Goal: Transaction & Acquisition: Purchase product/service

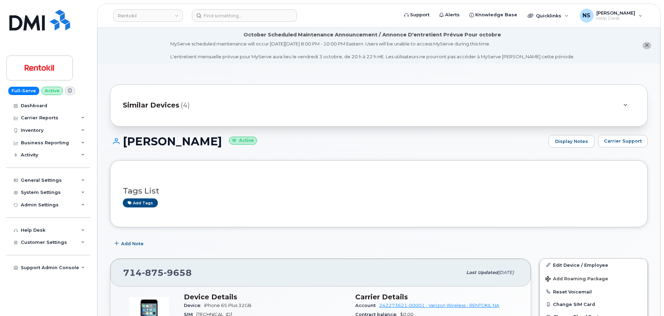
scroll to position [208, 0]
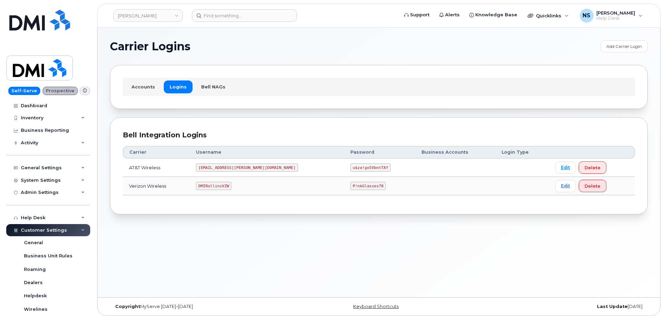
drag, startPoint x: 226, startPoint y: 188, endPoint x: 228, endPoint y: 184, distance: 4.7
click at [227, 185] on code "DMIRollinsVZW" at bounding box center [213, 186] width 35 height 8
click at [233, 169] on code "[EMAIL_ADDRESS][PERSON_NAME][DOMAIN_NAME]" at bounding box center [247, 167] width 102 height 8
click at [233, 168] on code "[EMAIL_ADDRESS][PERSON_NAME][DOMAIN_NAME]" at bounding box center [247, 167] width 102 height 8
click at [233, 168] on code "MS-Rollins@dminc.com" at bounding box center [247, 167] width 102 height 8
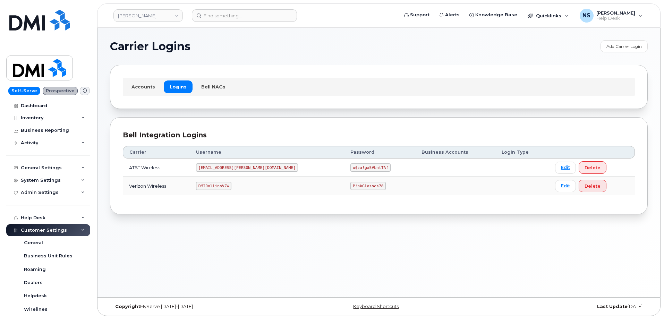
click at [232, 163] on code "MS-Rollins@dminc.com" at bounding box center [247, 167] width 102 height 8
copy code "MS-Rollins@dminc.com"
click at [350, 166] on code "u$za!gx5VbntTAf" at bounding box center [370, 167] width 40 height 8
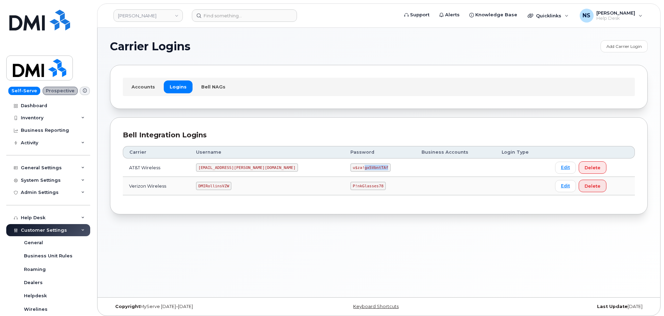
click at [350, 166] on code "u$za!gx5VbntTAf" at bounding box center [370, 167] width 40 height 8
copy code "u$za!gx5VbntTAf"
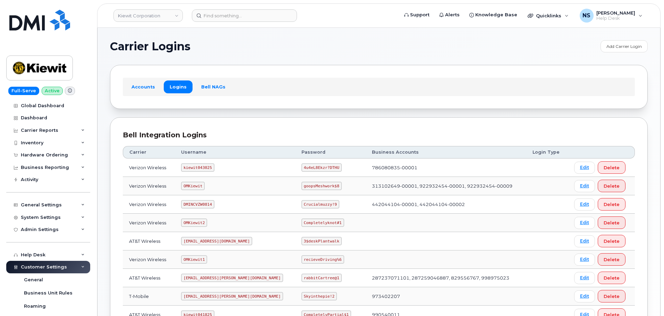
click at [218, 7] on header "Kiewit Corporation Support Alerts Knowledge Base Quicklinks Suspend / Cancel De…" at bounding box center [378, 15] width 563 height 24
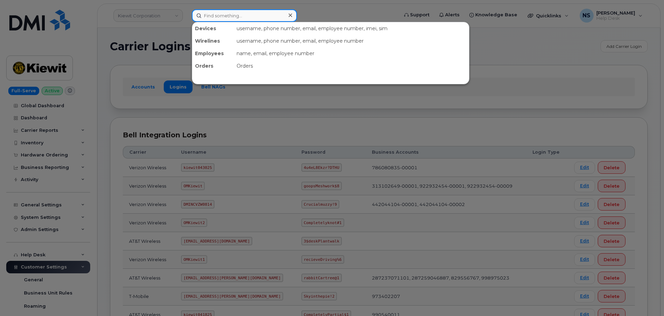
click at [212, 9] on div "Devices username, phone number, email, employee number, imei, sim Wirelines use…" at bounding box center [292, 15] width 213 height 12
click at [154, 5] on div at bounding box center [332, 158] width 664 height 316
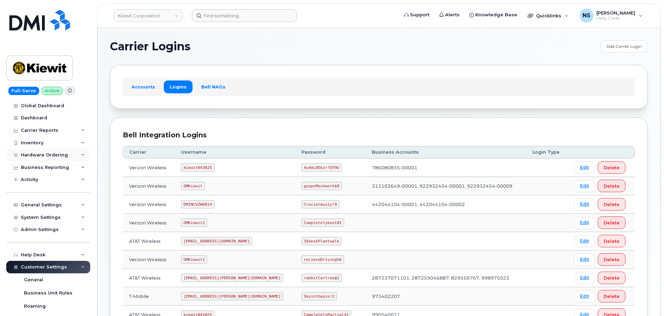
click at [55, 154] on div "Hardware Ordering" at bounding box center [44, 155] width 47 height 6
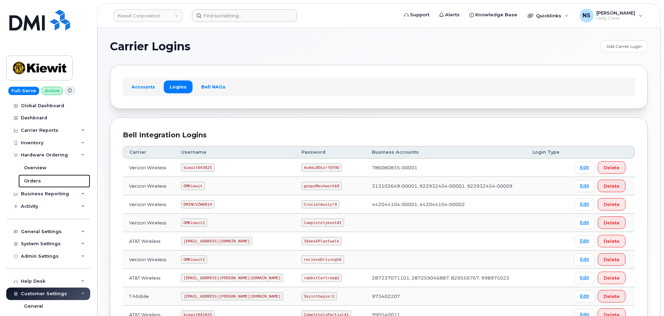
drag, startPoint x: 38, startPoint y: 181, endPoint x: 86, endPoint y: 71, distance: 119.0
click at [38, 181] on div "Orders" at bounding box center [32, 181] width 17 height 6
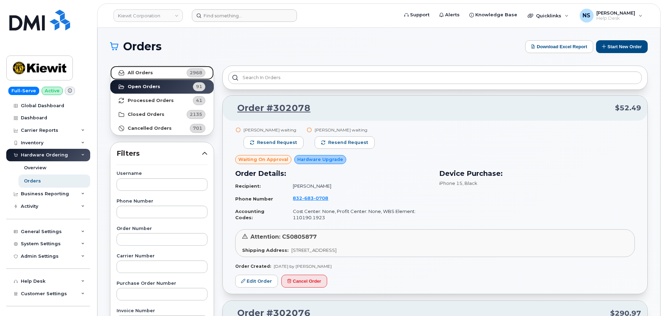
click at [176, 71] on link "All Orders 2968" at bounding box center [161, 73] width 103 height 14
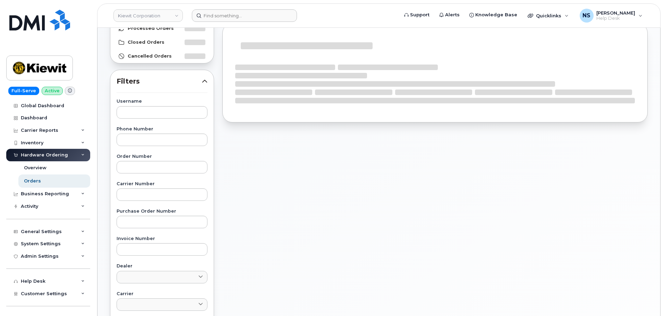
scroll to position [104, 0]
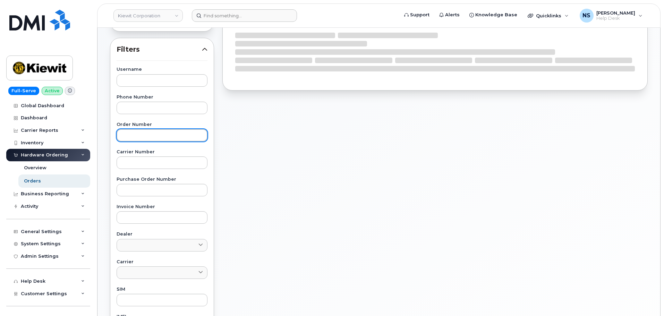
click at [148, 140] on input "text" at bounding box center [162, 135] width 91 height 12
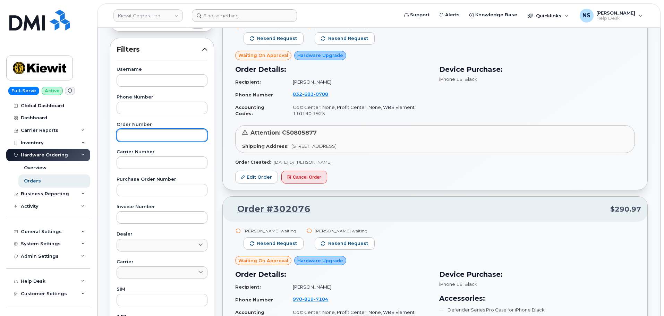
click at [179, 136] on input "text" at bounding box center [162, 135] width 91 height 12
click at [155, 136] on input "text" at bounding box center [162, 135] width 91 height 12
paste input "301680"
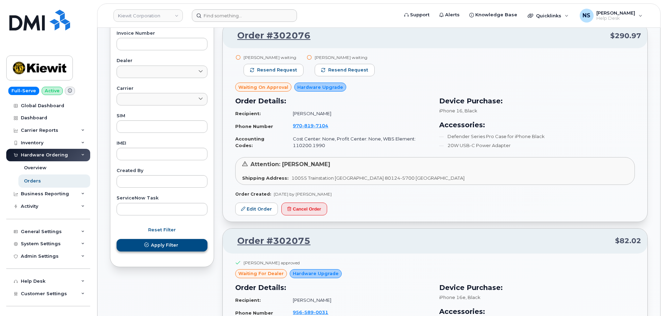
type input "301680"
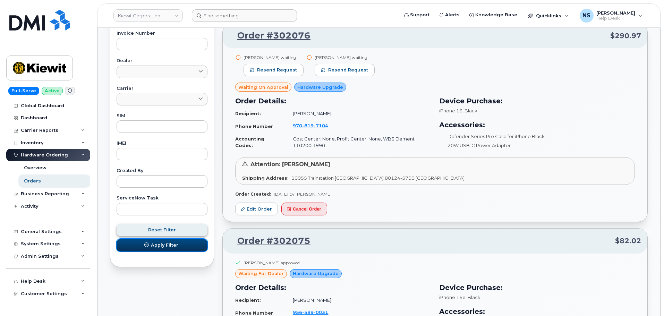
click at [158, 239] on button "Apply Filter" at bounding box center [162, 245] width 91 height 12
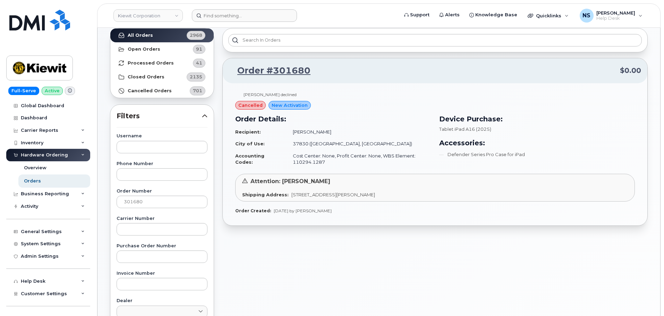
scroll to position [0, 0]
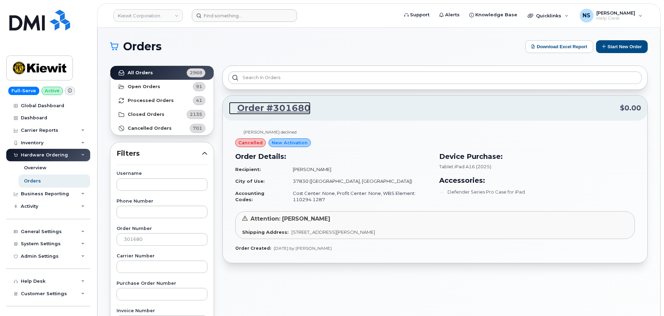
click at [287, 108] on link "Order #301680" at bounding box center [269, 108] width 81 height 12
drag, startPoint x: 276, startPoint y: 109, endPoint x: 265, endPoint y: 172, distance: 64.1
click at [276, 109] on link "Order #301680" at bounding box center [269, 108] width 81 height 12
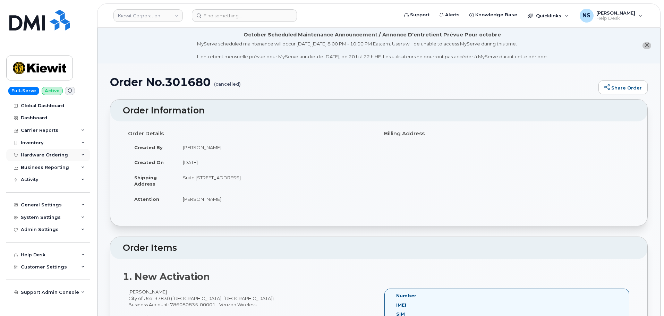
click at [57, 156] on div "Hardware Ordering" at bounding box center [44, 155] width 47 height 6
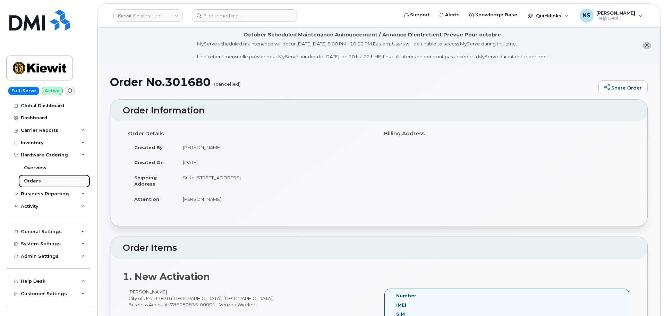
click at [44, 183] on link "Orders" at bounding box center [54, 180] width 72 height 13
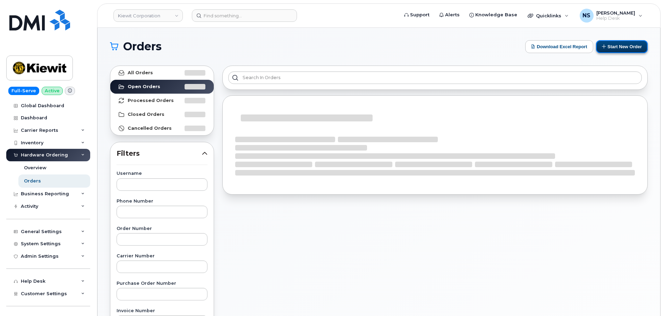
click at [606, 44] on button "Start New Order" at bounding box center [622, 46] width 52 height 13
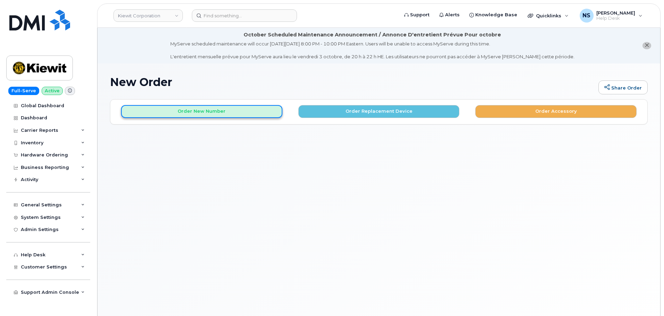
click at [231, 115] on button "Order New Number" at bounding box center [201, 111] width 161 height 13
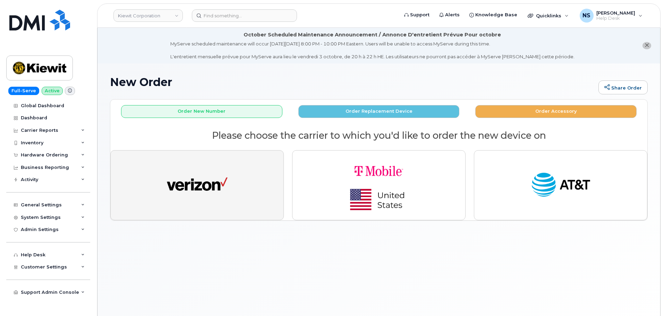
click at [212, 159] on button "button" at bounding box center [196, 185] width 173 height 70
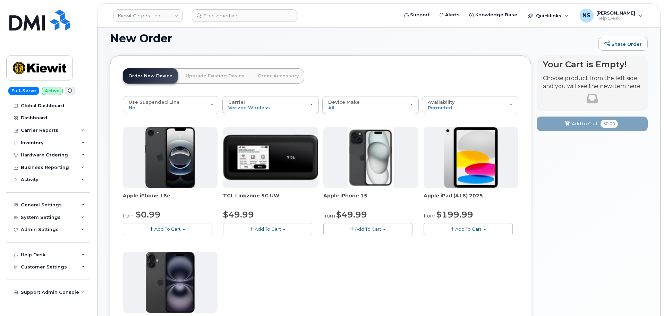
scroll to position [69, 0]
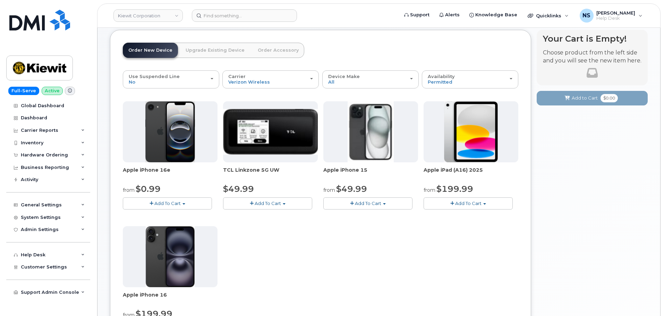
click at [460, 201] on span "Add To Cart" at bounding box center [468, 203] width 26 height 6
click at [461, 217] on link "$199.99 - 2 Year Activation (128GB)" at bounding box center [473, 216] width 96 height 9
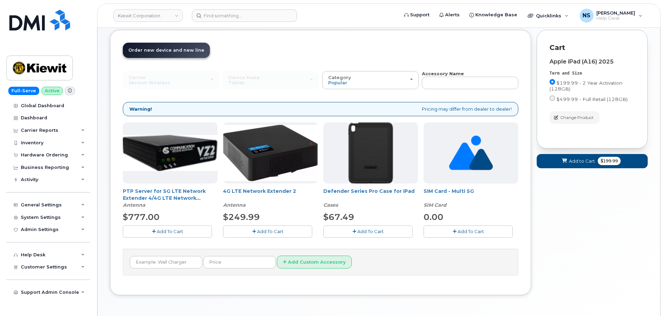
drag, startPoint x: 352, startPoint y: 234, endPoint x: 356, endPoint y: 231, distance: 4.7
click at [354, 232] on icon "button" at bounding box center [354, 231] width 4 height 5
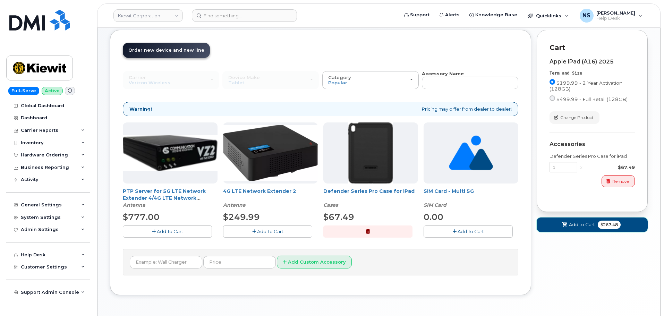
click at [569, 224] on span "Add to Cart" at bounding box center [582, 224] width 26 height 7
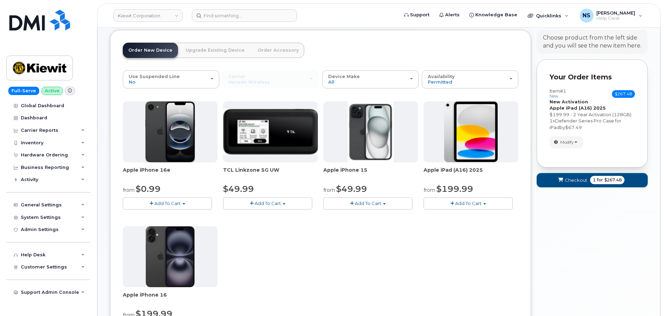
click at [576, 181] on span "Checkout" at bounding box center [576, 180] width 23 height 7
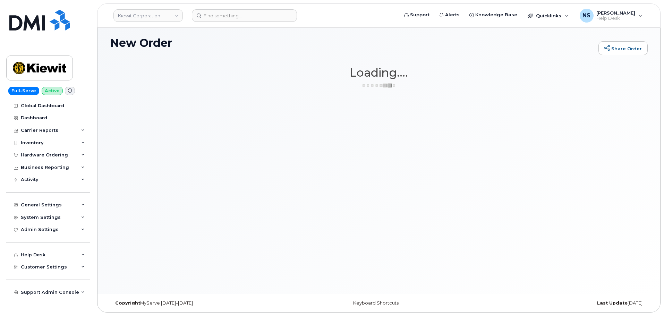
scroll to position [39, 0]
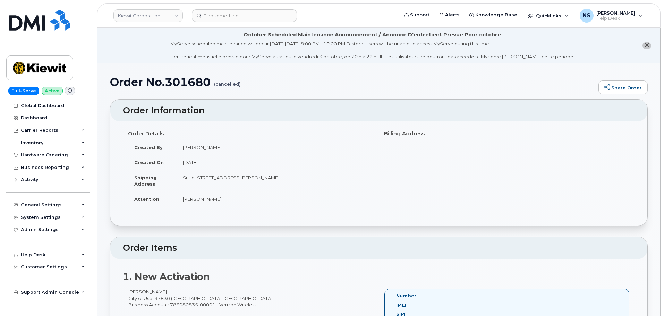
click at [241, 180] on td "Suite [STREET_ADDRESS][PERSON_NAME]" at bounding box center [274, 180] width 197 height 21
copy tbody "Suite [STREET_ADDRESS][PERSON_NAME]"
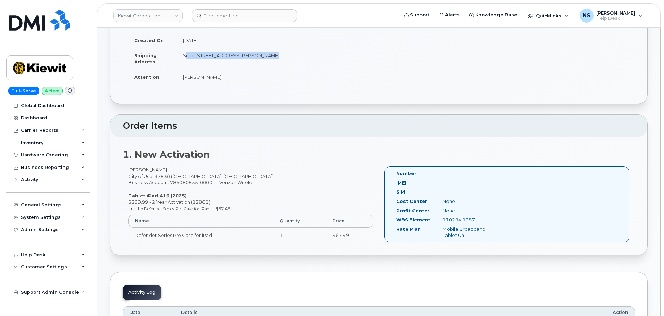
scroll to position [69, 0]
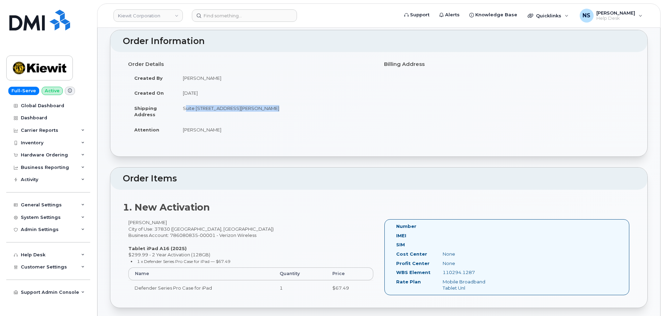
click at [290, 103] on td "Suite [STREET_ADDRESS][PERSON_NAME]" at bounding box center [274, 111] width 197 height 21
click at [286, 109] on td "Suite [STREET_ADDRESS][PERSON_NAME]" at bounding box center [274, 111] width 197 height 21
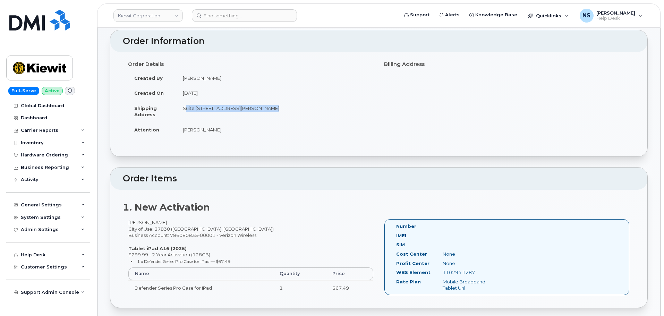
click at [287, 110] on td "Suite [STREET_ADDRESS][PERSON_NAME]" at bounding box center [274, 111] width 197 height 21
click at [290, 115] on td "Suite [STREET_ADDRESS][PERSON_NAME]" at bounding box center [274, 111] width 197 height 21
click at [292, 108] on td "Suite [STREET_ADDRESS][PERSON_NAME]" at bounding box center [274, 111] width 197 height 21
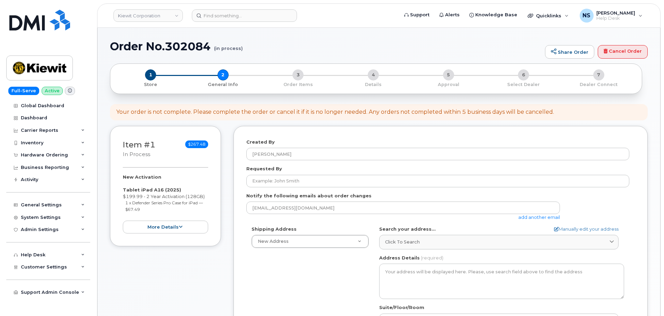
select select
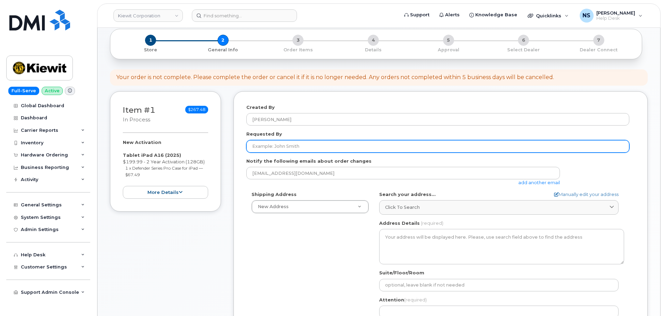
scroll to position [70, 0]
click at [272, 145] on input "Requested By" at bounding box center [437, 146] width 383 height 12
paste input "[PERSON_NAME]"
type input "[PERSON_NAME]"
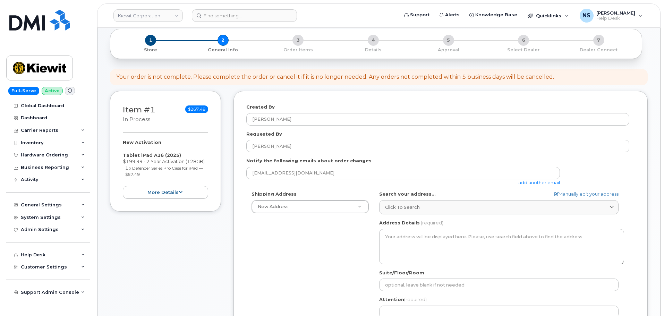
drag, startPoint x: 253, startPoint y: 236, endPoint x: 256, endPoint y: 229, distance: 7.7
click at [255, 231] on div "Shipping Address New Address New Address 8880 Penrose Ln 4650 Business Center D…" at bounding box center [437, 270] width 383 height 159
drag, startPoint x: 395, startPoint y: 203, endPoint x: 351, endPoint y: 103, distance: 109.1
click at [395, 202] on link "Click to search" at bounding box center [498, 207] width 239 height 14
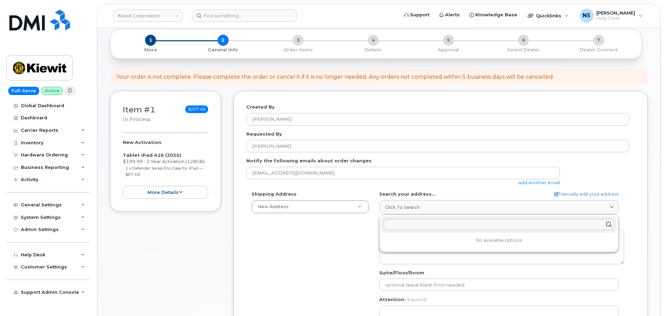
click at [572, 198] on div "Search your address... Manually edit your address Click to search No available …" at bounding box center [501, 203] width 245 height 24
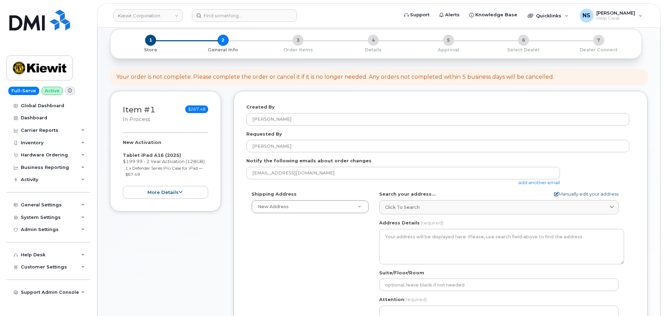
click at [561, 193] on form "Created By Noah Shelton Requested By Michael Devillier Notify the following ema…" at bounding box center [440, 236] width 388 height 264
click at [562, 194] on link "Manually edit your address" at bounding box center [586, 194] width 64 height 7
select select
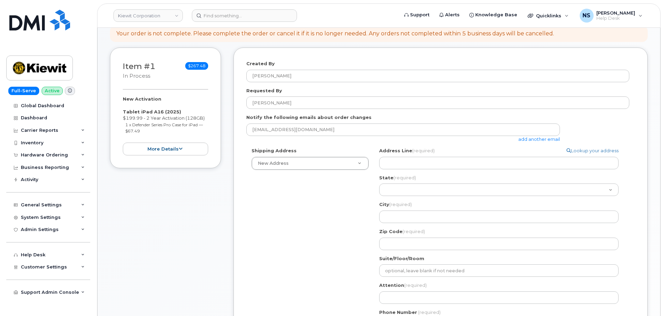
scroll to position [174, 0]
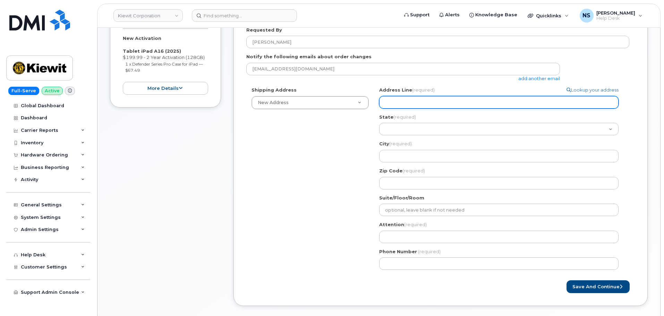
click at [453, 103] on input "Address Line (required)" at bounding box center [498, 102] width 239 height 12
paste input "Suite 100 105 Mitchell Rd, OAK RIDGE, TN, 37830-8040, USA"
select select
type input "Suite 100 105 Mitchell Rd, OAK RIDGE, TN, 37830-8040, USA"
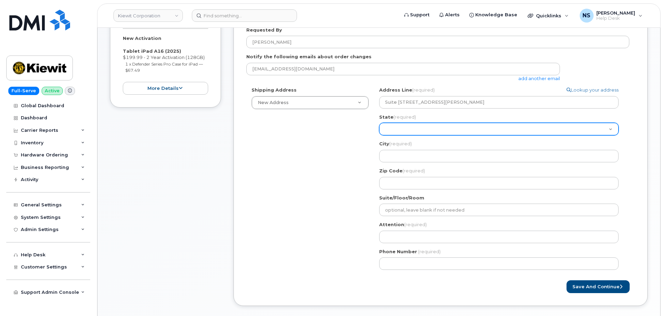
drag, startPoint x: 604, startPoint y: 63, endPoint x: 551, endPoint y: 126, distance: 82.0
click at [603, 67] on div "nshelton@dminc.com add another email" at bounding box center [437, 72] width 383 height 19
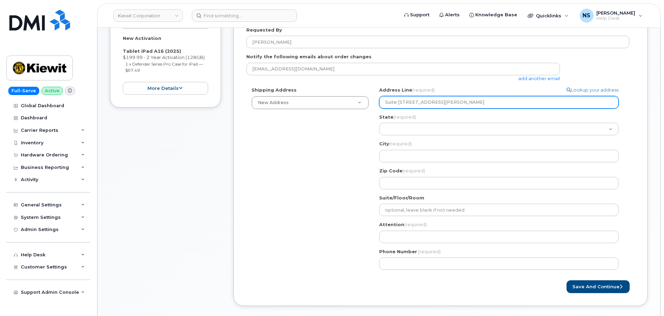
drag, startPoint x: 545, startPoint y: 102, endPoint x: 409, endPoint y: 101, distance: 136.6
click at [409, 101] on input "Suite 100 105 Mitchell Rd, OAK RIDGE, TN, 37830-8040, USA" at bounding box center [498, 102] width 239 height 12
select select
type input "Suite 100"
select select
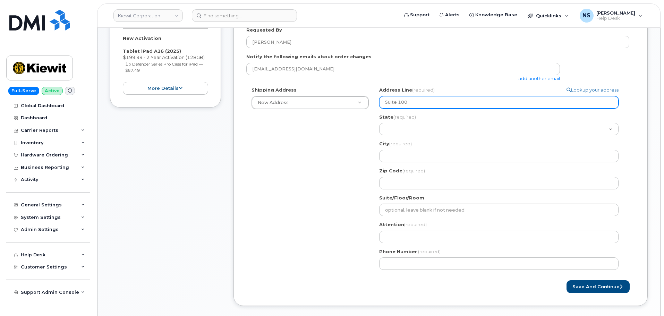
type input "Suite 10"
select select
type input "Suite 1"
select select
type input "Suite"
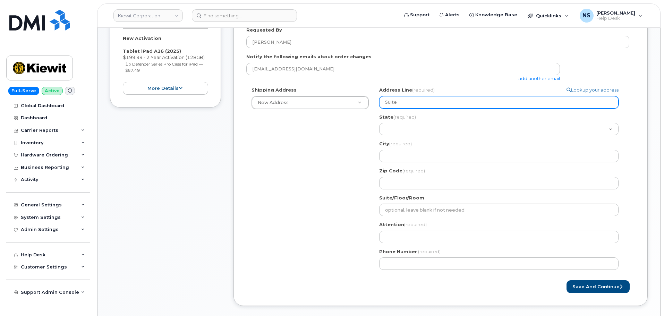
select select
type input "Suit"
select select
type input "Sui"
select select
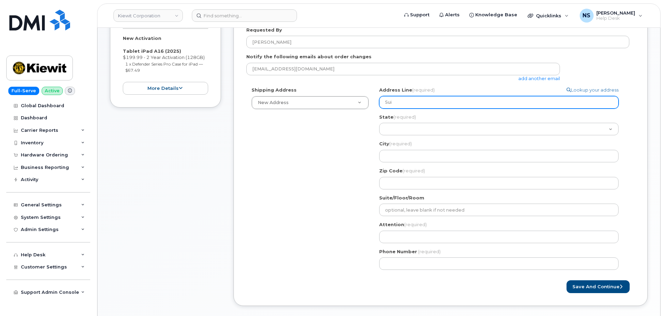
type input "Su"
select select
type input "S"
select select
paste input "105 Mitchell Rd, OAK RIDGE, TN, 37830-8040, USA"
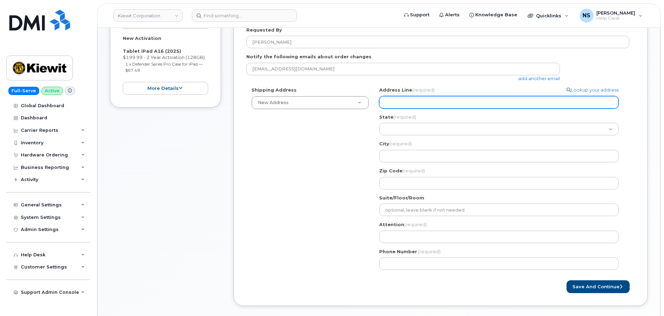
select select
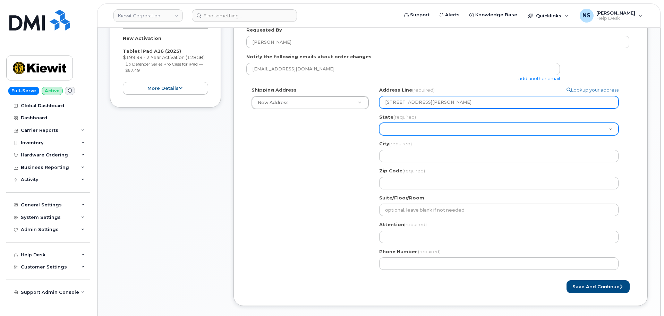
type input "105 Mitchell Rd, OAK RIDGE, TN, 37830-8040, USA"
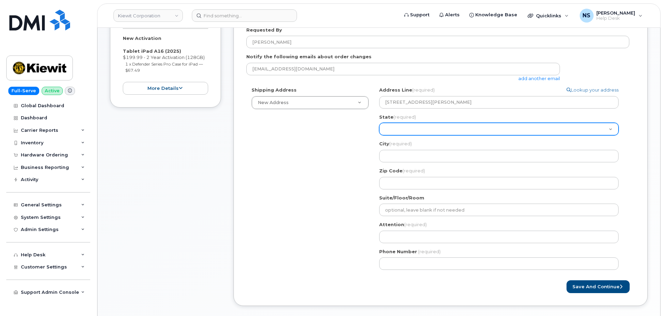
drag, startPoint x: 408, startPoint y: 129, endPoint x: 409, endPoint y: 133, distance: 4.4
click at [408, 129] on select "Alabama Alaska American Samoa Arizona Arkansas California Colorado Connecticut …" at bounding box center [498, 129] width 239 height 12
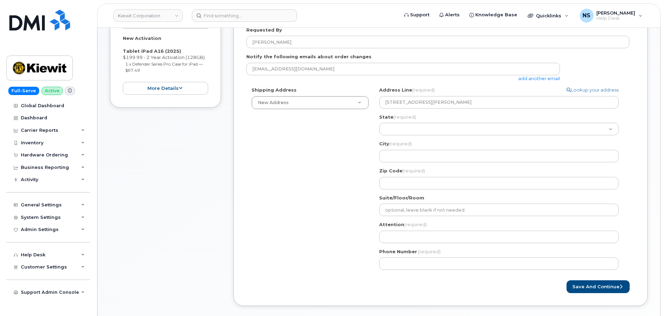
drag, startPoint x: 322, startPoint y: 167, endPoint x: 329, endPoint y: 163, distance: 8.0
click at [325, 165] on div "Shipping Address New Address New Address 8880 Penrose Ln 4650 Business Center D…" at bounding box center [437, 181] width 383 height 188
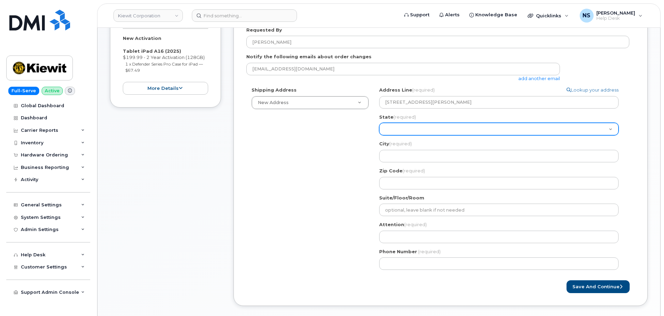
click at [392, 128] on select "Alabama Alaska American Samoa Arizona Arkansas California Colorado Connecticut …" at bounding box center [498, 129] width 239 height 12
select select "TN"
click at [379, 123] on select "Alabama Alaska American Samoa Arizona Arkansas California Colorado Connecticut …" at bounding box center [498, 129] width 239 height 12
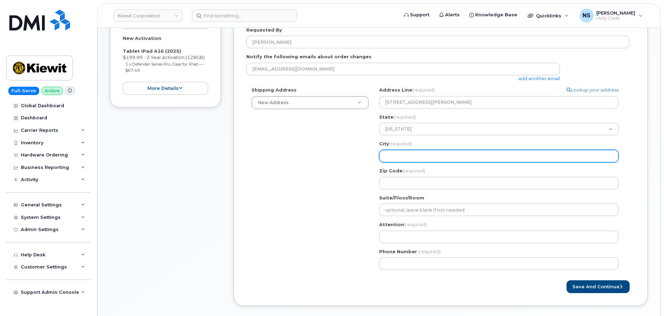
select select
type input "O"
select select
type input "OA"
select select
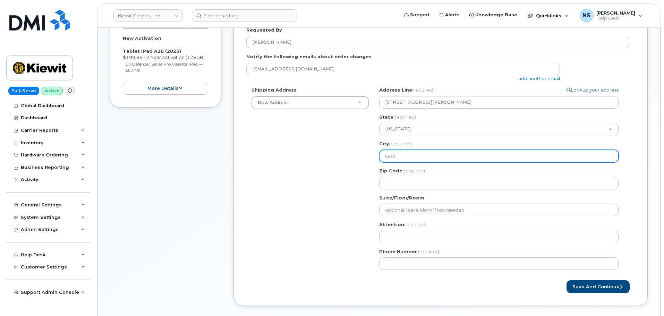
type input "OAK"
select select
type input "OAK R"
select select
type input "OAK RI"
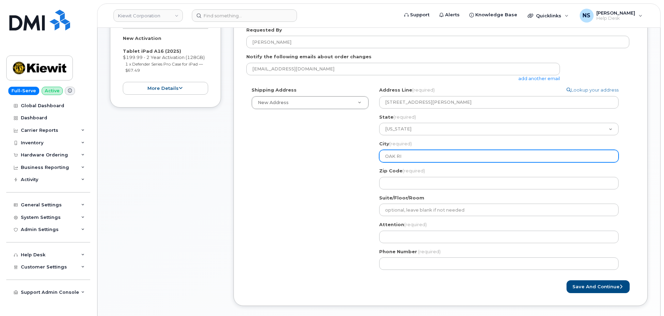
select select
type input "OAK RID"
select select
type input "OAK RIDG"
select select
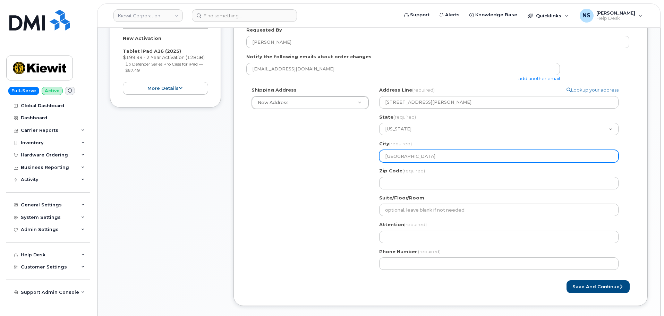
type input "OAK RIDGE"
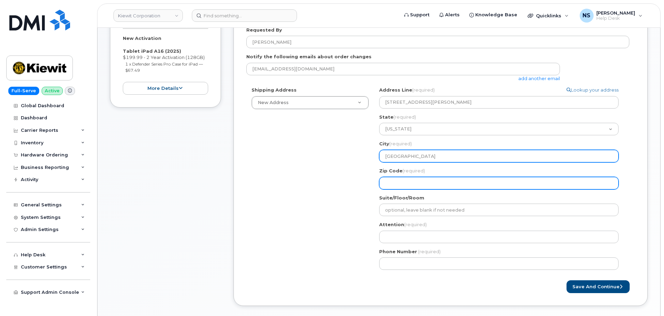
select select
type input "3"
select select
type input "37"
select select
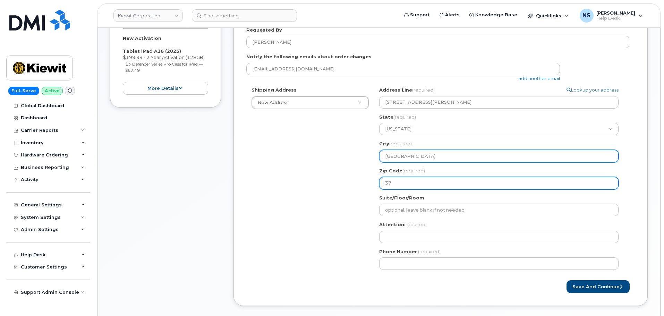
type input "378"
select select
type input "3783"
select select
type input "37830"
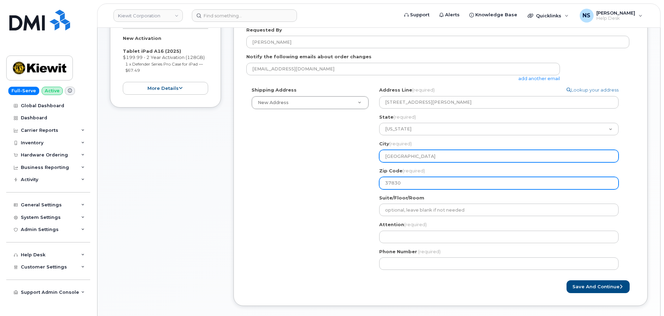
select select
type input "37830-"
select select
type input "37830-8"
select select
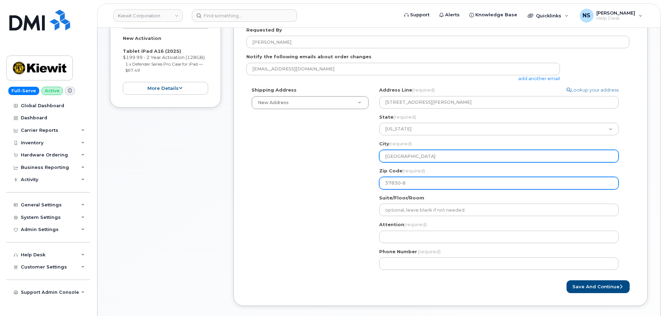
type input "37830-80"
select select
type input "37830-804"
select select
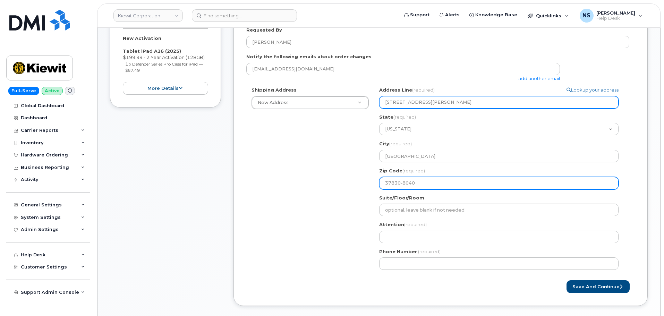
type input "37830-8040"
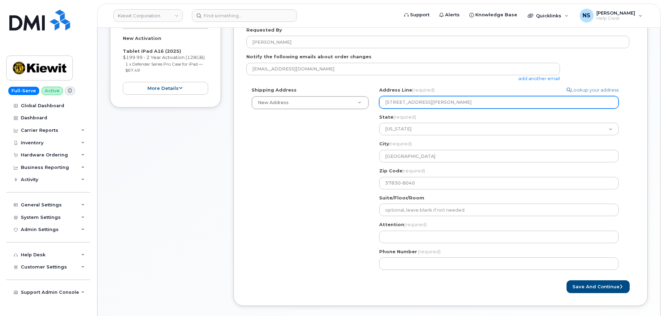
drag, startPoint x: 500, startPoint y: 102, endPoint x: 418, endPoint y: 98, distance: 82.2
click at [418, 98] on input "105 Mitchell Rd, OAK RIDGE, TN, 37830-8040, USA" at bounding box center [498, 102] width 239 height 12
click at [419, 98] on input "105 Mitchell Rd, OAK RIDGE, TN, 37830-8040, USA" at bounding box center [498, 102] width 239 height 12
drag, startPoint x: 455, startPoint y: 96, endPoint x: 485, endPoint y: 101, distance: 30.5
click at [455, 96] on input "105 Mitchell Rd, OAK RIDGE, TN, 37830-8040, USA" at bounding box center [498, 102] width 239 height 12
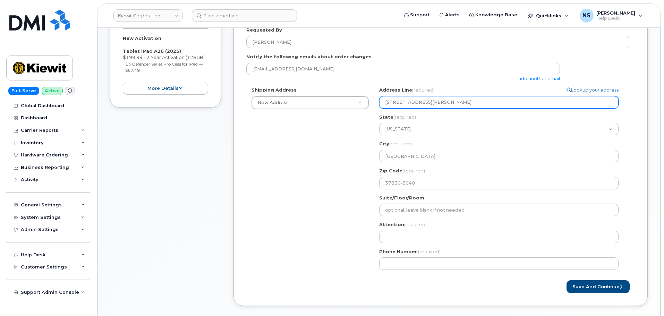
click at [507, 105] on input "105 Mitchell Rd, OAK RIDGE, TN, 37830-8040, USA" at bounding box center [498, 102] width 239 height 12
drag, startPoint x: 508, startPoint y: 105, endPoint x: 421, endPoint y: 104, distance: 87.0
click at [421, 104] on input "105 Mitchell Rd, OAK RIDGE, TN, 37830-8040, USA" at bounding box center [498, 102] width 239 height 12
select select
type input "105 Mitchell Rd"
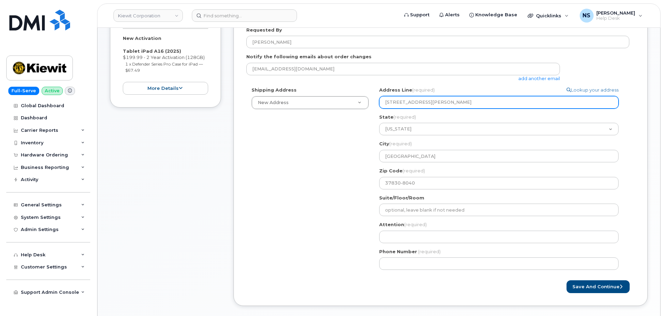
select select
type input "105 Mitchell R"
select select
type input "105 Mitchell Rd"
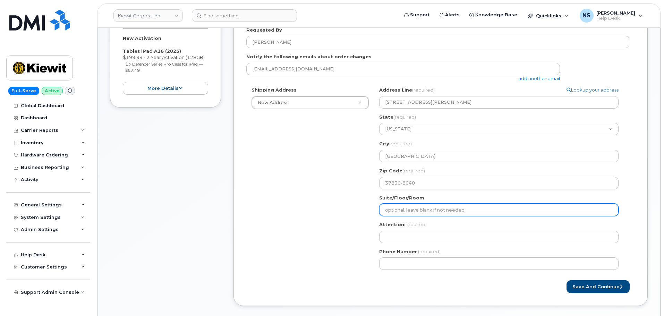
click at [403, 212] on input "Suite/Floor/Room" at bounding box center [498, 210] width 239 height 12
select select
type input "1"
select select
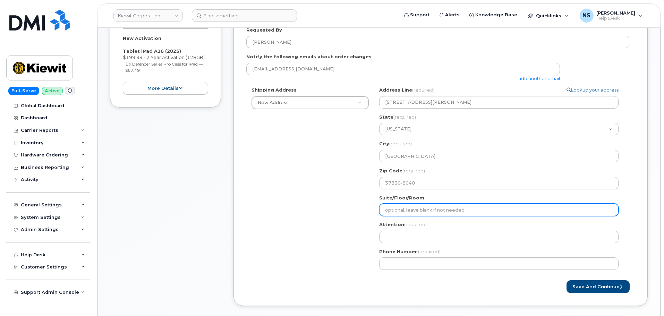
type input "S"
select select
type input "Si"
select select
type input "S"
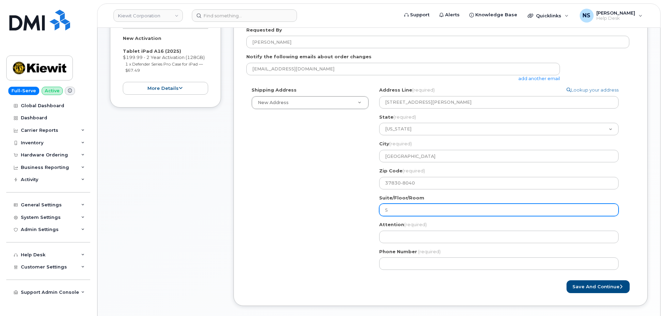
select select
type input "Su"
select select
type input "Sui"
select select
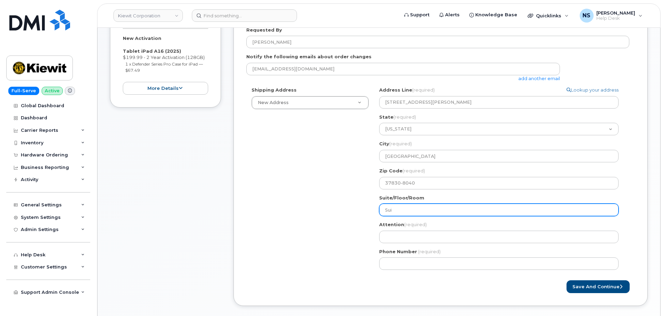
type input "Suit"
select select
type input "Suite"
select select
type input "Suite 1"
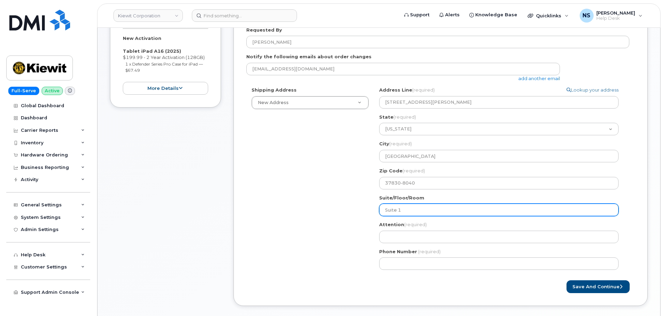
select select
type input "Suite 10"
select select
type input "Suite 100"
select select
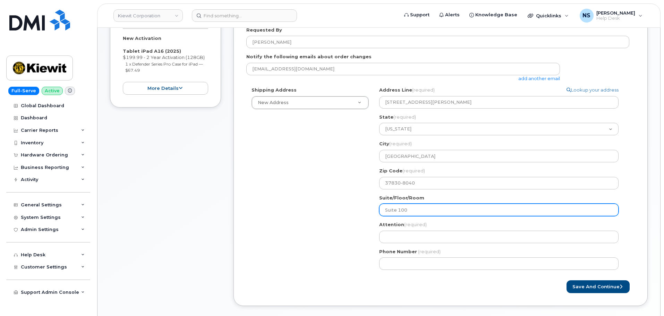
type input "Suite 100p"
select select
type input "Suite 100"
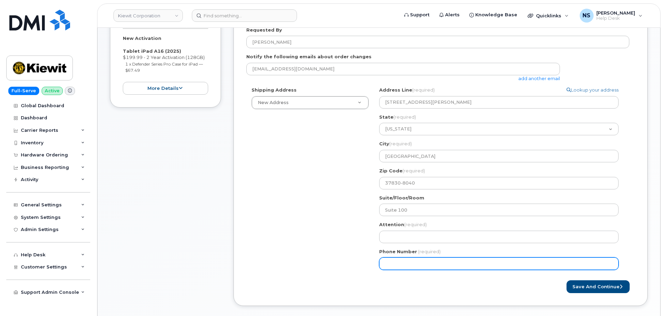
drag, startPoint x: 281, startPoint y: 235, endPoint x: 374, endPoint y: 230, distance: 93.4
click at [284, 234] on div "Shipping Address New Address New Address 8880 Penrose Ln 4650 Business Center D…" at bounding box center [437, 181] width 383 height 188
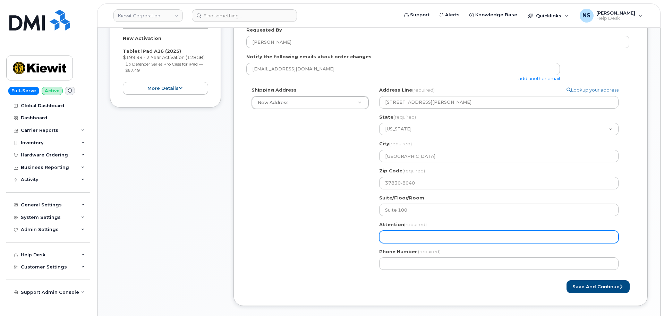
click at [387, 233] on input "Attention (required)" at bounding box center [498, 237] width 239 height 12
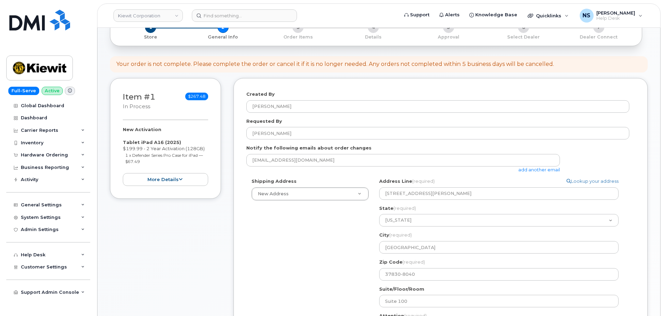
scroll to position [36, 0]
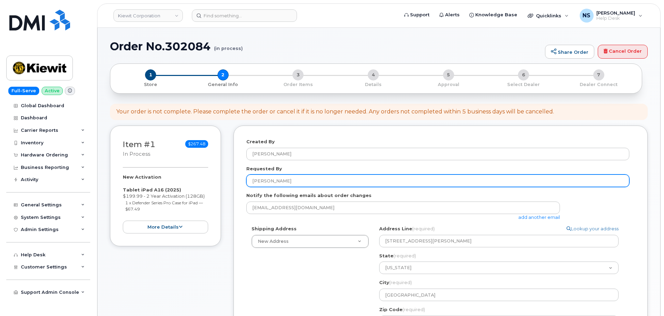
drag, startPoint x: 295, startPoint y: 177, endPoint x: 258, endPoint y: 181, distance: 37.7
click at [258, 181] on input "Michael Devillier" at bounding box center [437, 180] width 383 height 12
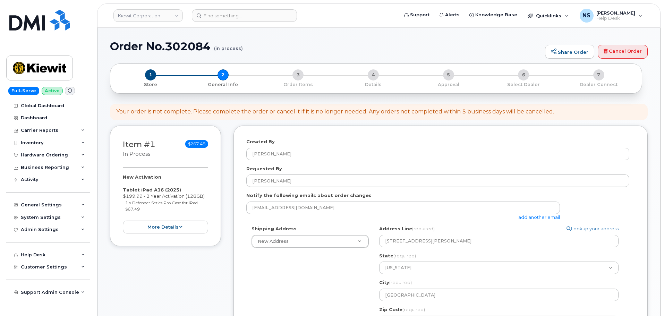
click at [307, 277] on div "Shipping Address New Address New Address 8880 Penrose Ln 4650 Business Center D…" at bounding box center [437, 319] width 383 height 188
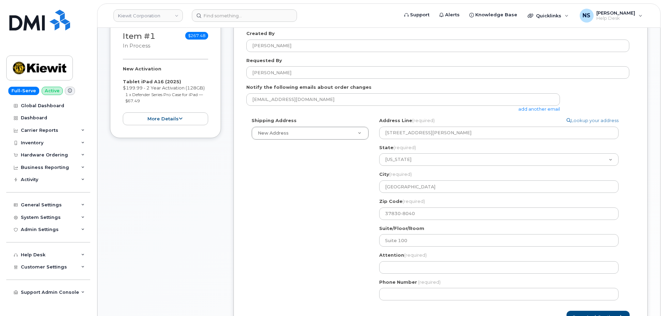
scroll to position [209, 0]
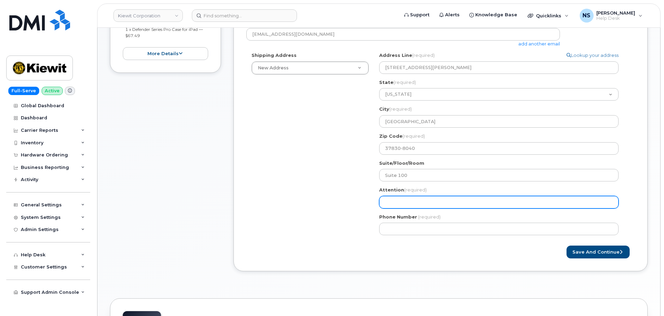
drag, startPoint x: 421, startPoint y: 197, endPoint x: 384, endPoint y: 215, distance: 40.9
click at [413, 195] on div "Attention (required)" at bounding box center [501, 198] width 245 height 22
paste input "Michael Devillier"
select select
type input "Michael Devillier"
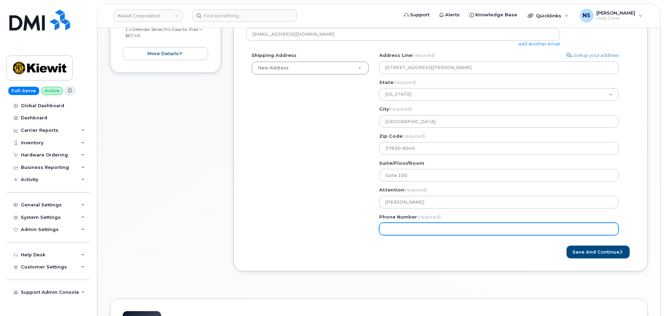
drag, startPoint x: 289, startPoint y: 227, endPoint x: 341, endPoint y: 193, distance: 62.0
click at [301, 222] on div "Shipping Address New Address New Address 8880 Penrose Ln 4650 Business Center D…" at bounding box center [437, 146] width 383 height 188
paste input "8658630495"
select select
type input "8658630495"
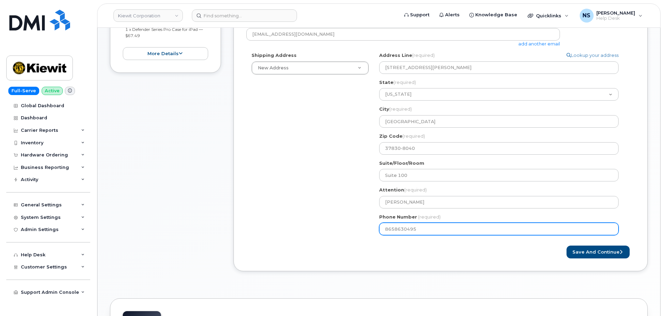
drag, startPoint x: 268, startPoint y: 224, endPoint x: 260, endPoint y: 219, distance: 9.5
click at [266, 223] on div "Shipping Address New Address New Address 8880 Penrose Ln 4650 Business Center D…" at bounding box center [437, 146] width 383 height 188
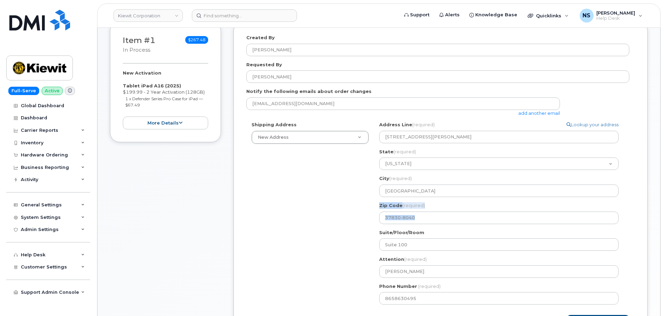
click at [326, 225] on div "Shipping Address New Address New Address 8880 Penrose Ln 4650 Business Center D…" at bounding box center [437, 215] width 383 height 188
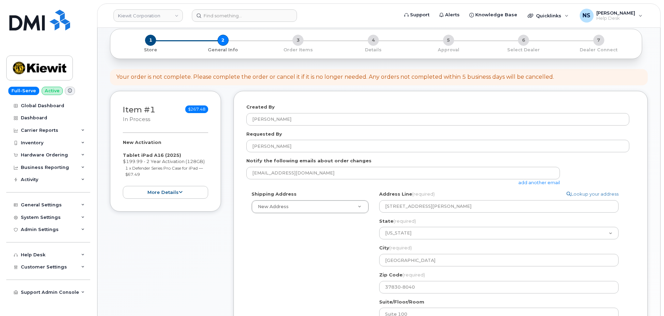
click at [338, 247] on div "Shipping Address New Address New Address 8880 Penrose Ln 4650 Business Center D…" at bounding box center [437, 285] width 383 height 188
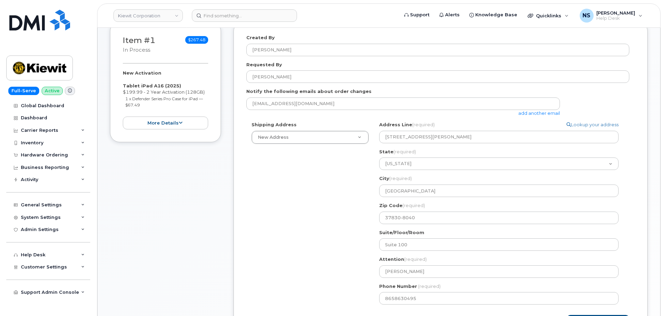
drag, startPoint x: 249, startPoint y: 214, endPoint x: 267, endPoint y: 220, distance: 19.5
click at [249, 214] on div "Shipping Address New Address New Address 8880 Penrose Ln 4650 Business Center D…" at bounding box center [437, 215] width 383 height 188
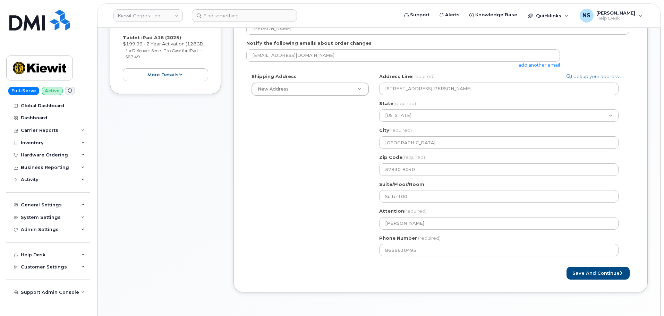
scroll to position [278, 0]
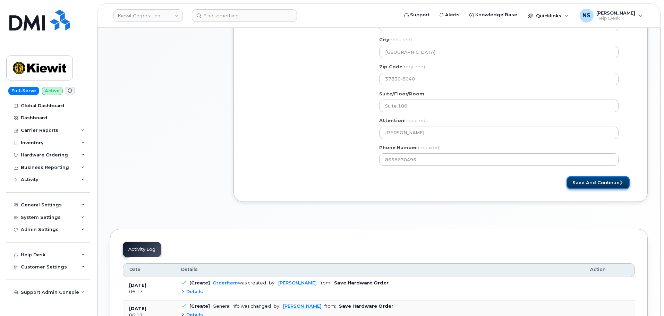
click at [593, 177] on button "Save and Continue" at bounding box center [597, 182] width 63 height 13
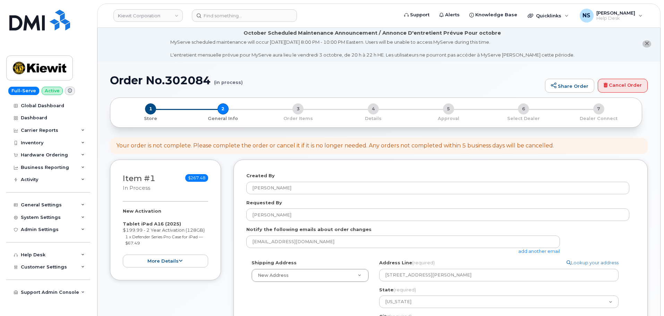
scroll to position [0, 0]
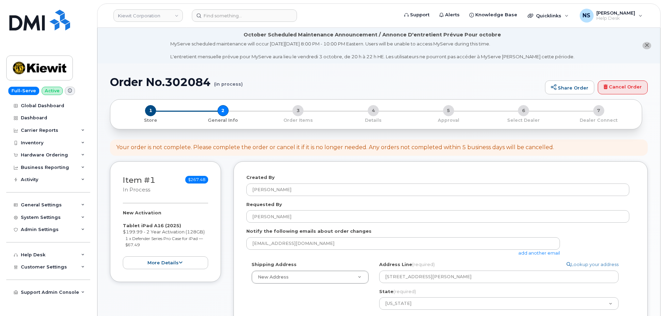
click at [198, 80] on h1 "Order No.302084 (in process)" at bounding box center [325, 82] width 431 height 12
copy h1 "302084"
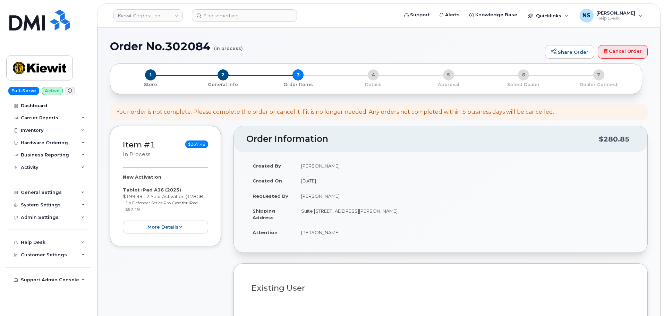
select select
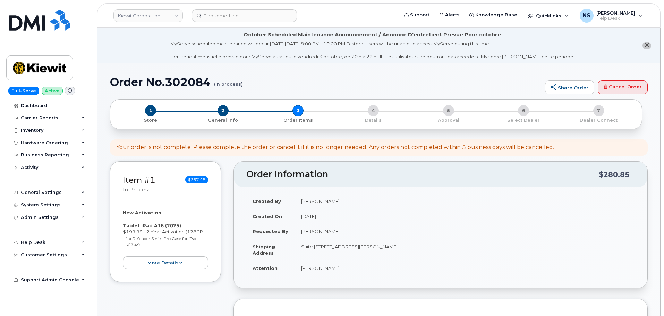
scroll to position [243, 0]
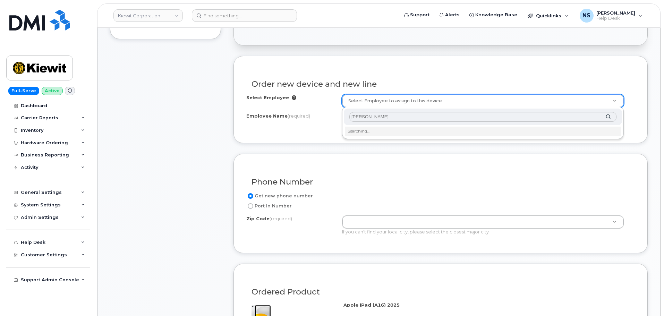
paste input "Devillier"
type input "[PERSON_NAME]"
type input "2146553"
type input "[PERSON_NAME]"
type input "9701 Renner Blvd"
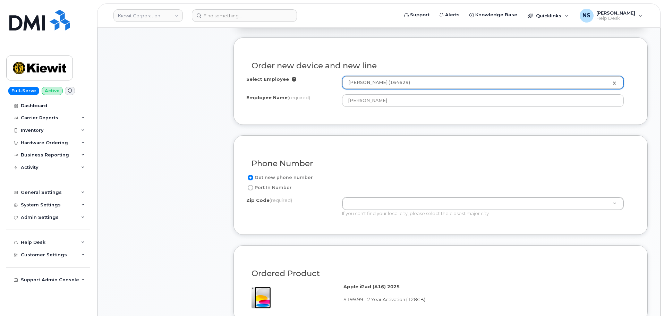
scroll to position [277, 0]
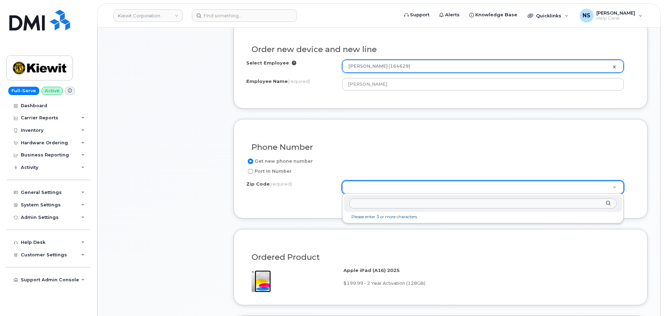
paste input "37830"
type input "37830"
type input "37830 (Oak Ridge, TN)"
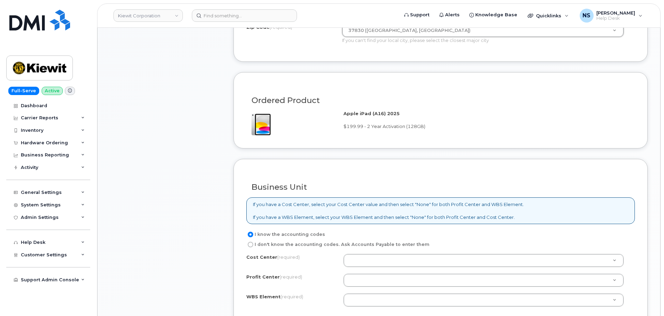
scroll to position [520, 0]
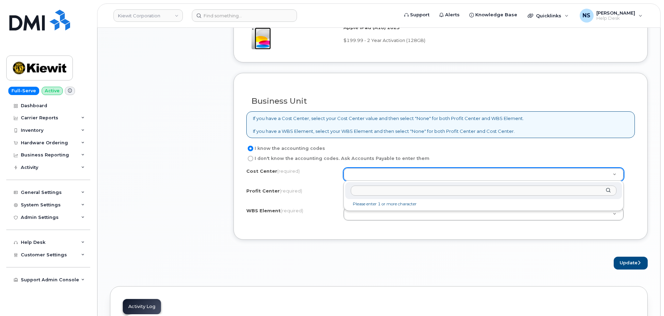
click at [372, 191] on input "text" at bounding box center [484, 191] width 266 height 10
paste input "110309.1671"
type input "110309.1671"
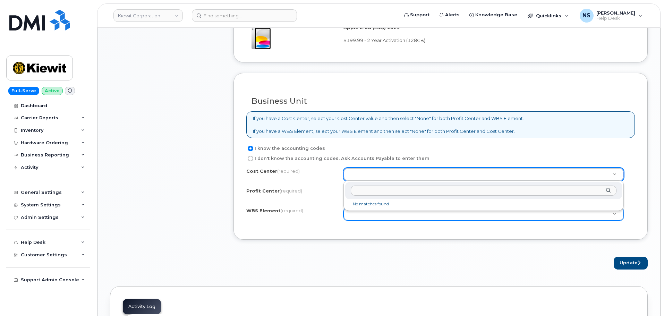
drag, startPoint x: 322, startPoint y: 251, endPoint x: 369, endPoint y: 214, distance: 59.2
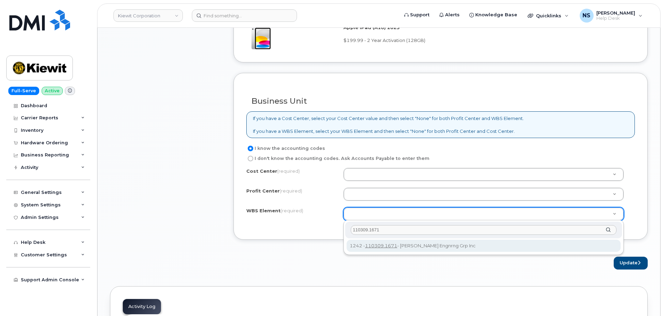
type input "110309.1671"
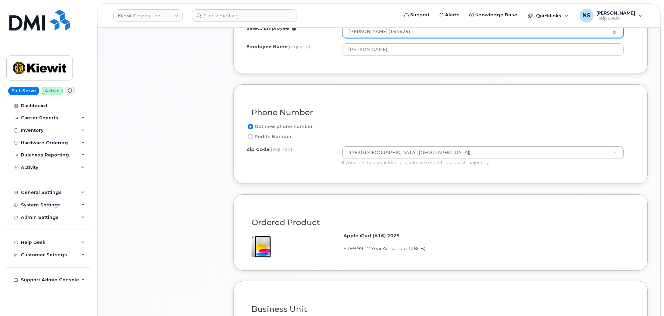
scroll to position [451, 0]
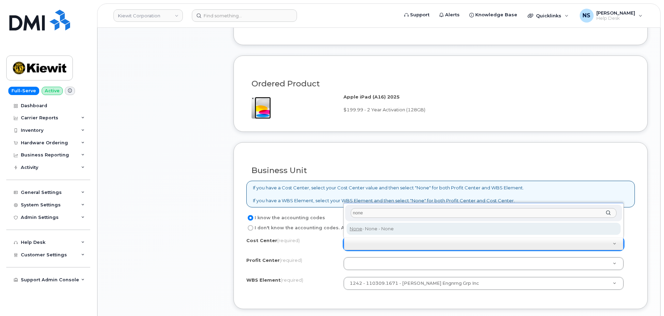
type input "none"
type input "None"
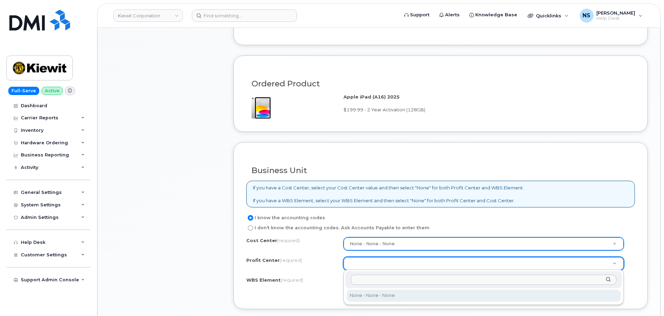
select select "None"
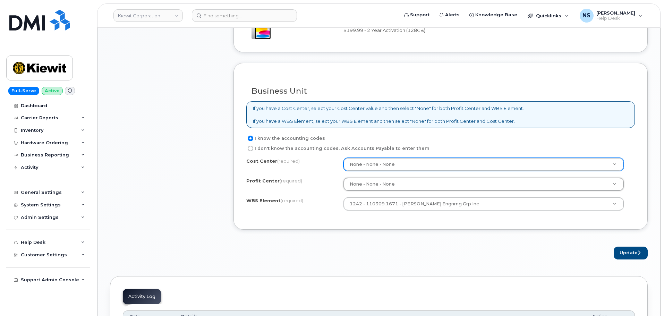
scroll to position [555, 0]
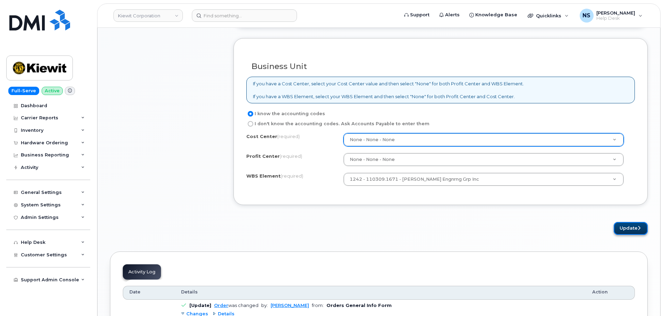
click at [627, 225] on button "Update" at bounding box center [630, 228] width 34 height 13
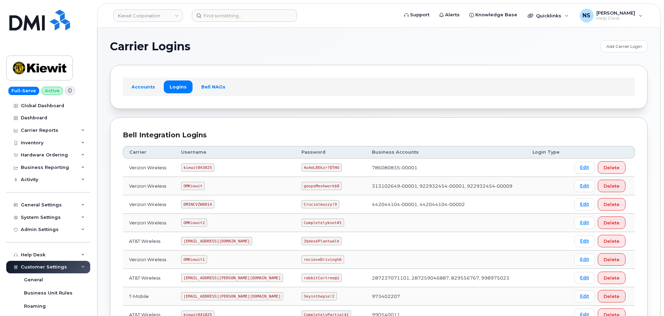
click at [264, 24] on header "[PERSON_NAME] Corporation Support Alerts Knowledge Base Quicklinks Suspend / Ca…" at bounding box center [378, 15] width 563 height 24
click at [259, 18] on input at bounding box center [244, 15] width 105 height 12
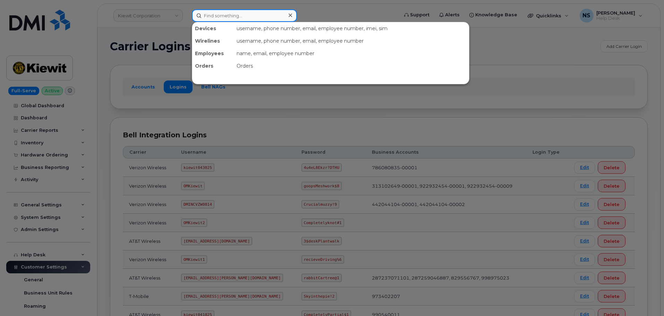
paste input "[PERSON_NAME]"
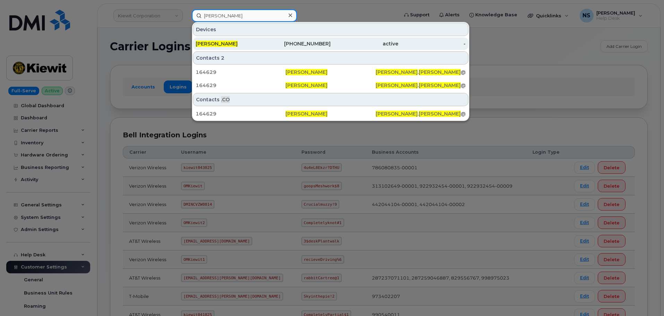
type input "[PERSON_NAME]"
click at [276, 47] on div "865-863-0495" at bounding box center [297, 43] width 68 height 7
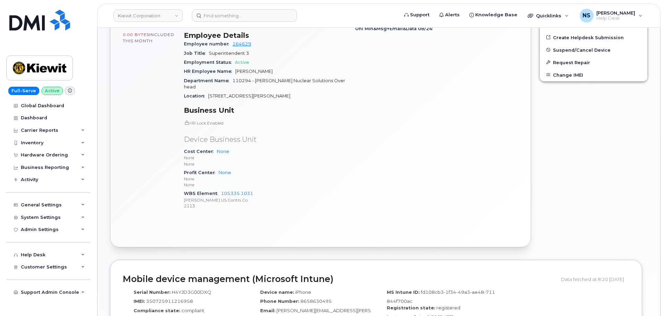
scroll to position [347, 0]
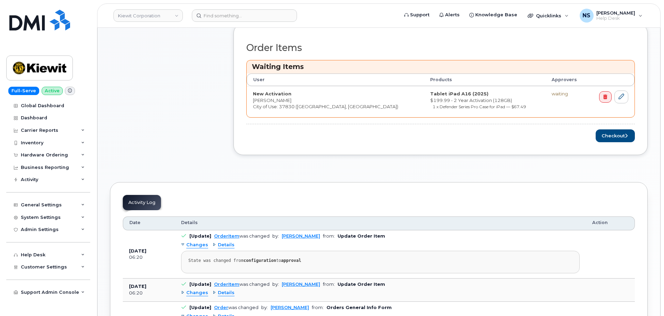
scroll to position [312, 0]
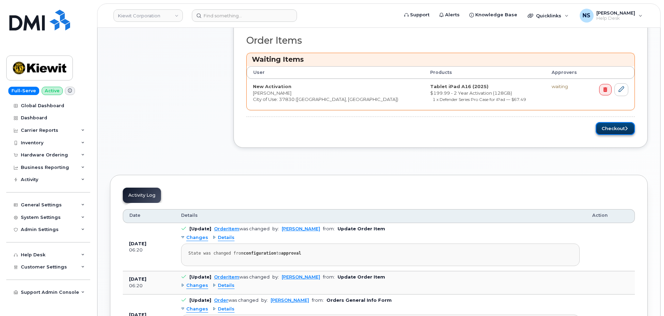
click at [600, 129] on button "Checkout" at bounding box center [614, 128] width 39 height 13
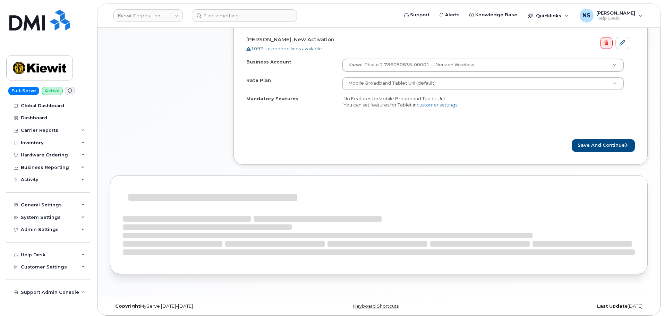
scroll to position [289, 0]
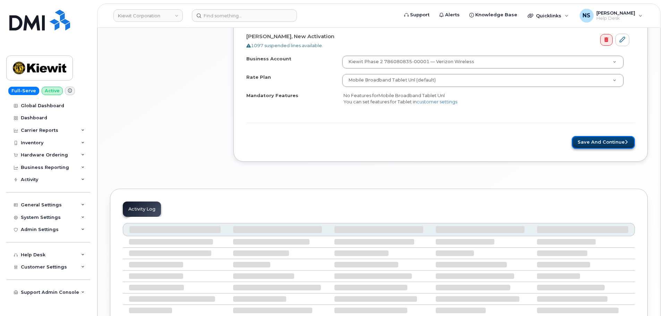
click at [605, 141] on button "Save and Continue" at bounding box center [602, 142] width 63 height 13
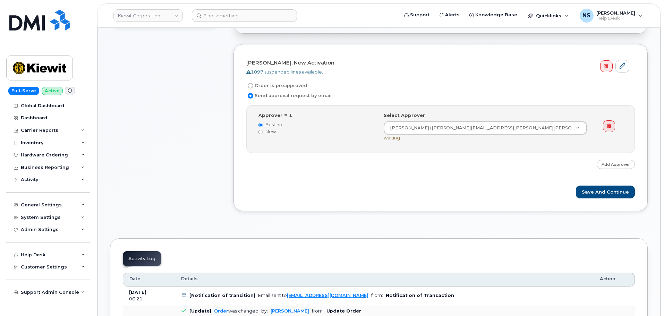
scroll to position [243, 0]
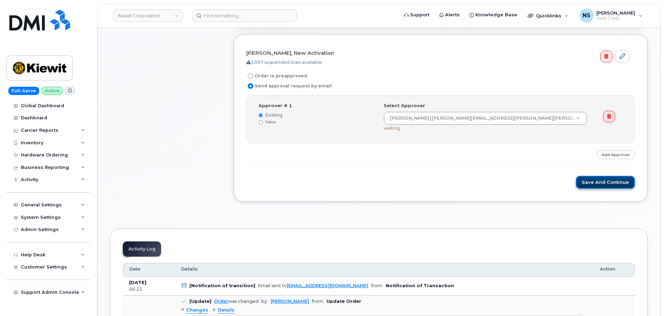
click at [592, 187] on button "Save and Continue" at bounding box center [605, 182] width 59 height 13
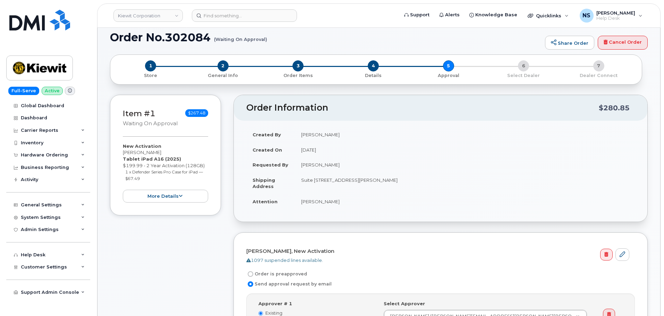
scroll to position [35, 0]
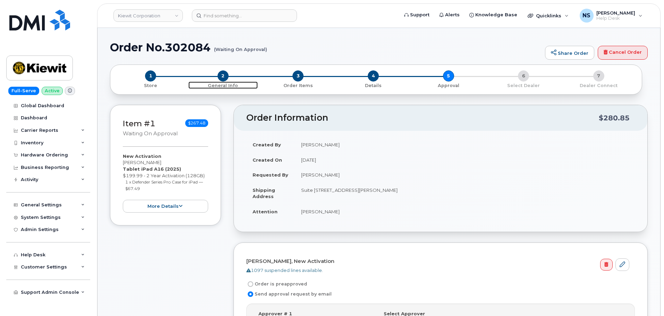
click at [226, 77] on span "2" at bounding box center [222, 75] width 11 height 11
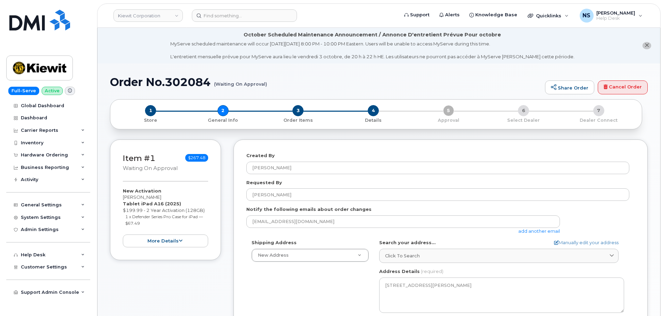
select select
click at [543, 231] on link "add another email" at bounding box center [539, 231] width 42 height 6
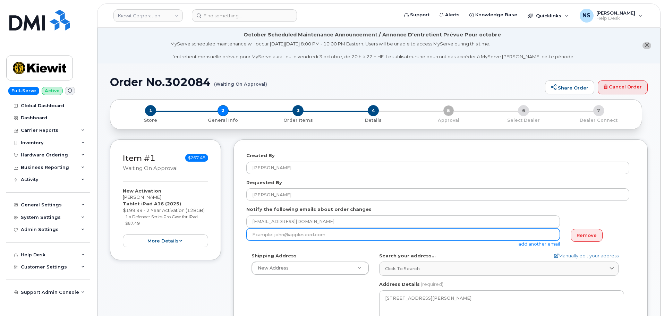
click at [398, 230] on input "email" at bounding box center [402, 234] width 313 height 12
click at [408, 231] on input "email" at bounding box center [402, 234] width 313 height 12
paste input "110309.1671"
type input "110309.1671"
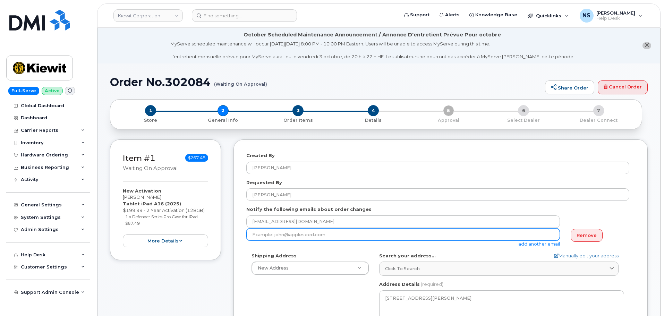
click at [274, 234] on input "email" at bounding box center [402, 234] width 313 height 12
paste input "110309.1671"
type input "110309.1671"
paste input "MICHAEL.DEVILLIER@KIEWIT.COM"
type input "MICHAEL.DEVILLIER@KIEWIT.COM"
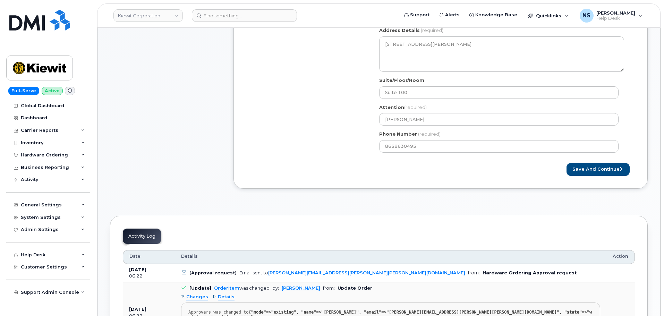
scroll to position [277, 0]
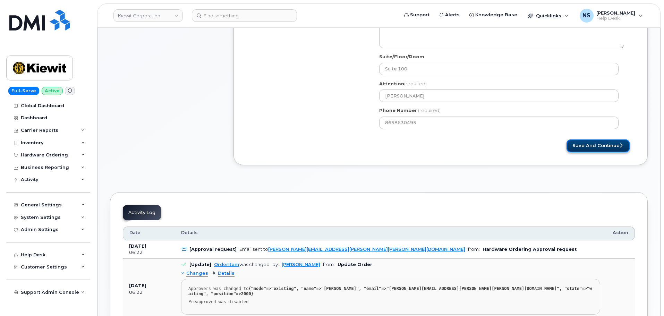
click at [594, 146] on button "Save and Continue" at bounding box center [597, 145] width 63 height 13
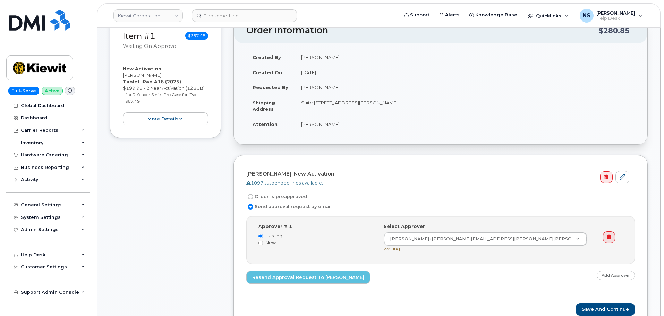
scroll to position [208, 0]
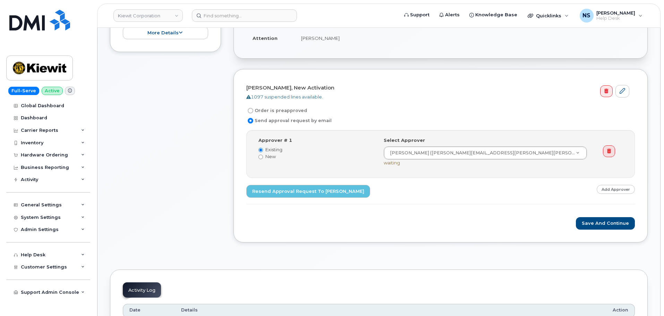
click at [566, 251] on div "Order Information $280.85 Created By [PERSON_NAME] Created On [DATE] Requested …" at bounding box center [440, 91] width 414 height 321
drag, startPoint x: 546, startPoint y: 280, endPoint x: 542, endPoint y: 278, distance: 4.5
click at [137, 219] on div "Item #1 Waiting On Approval $267.48 New Activation [PERSON_NAME] Tablet iPad A1…" at bounding box center [165, 91] width 111 height 321
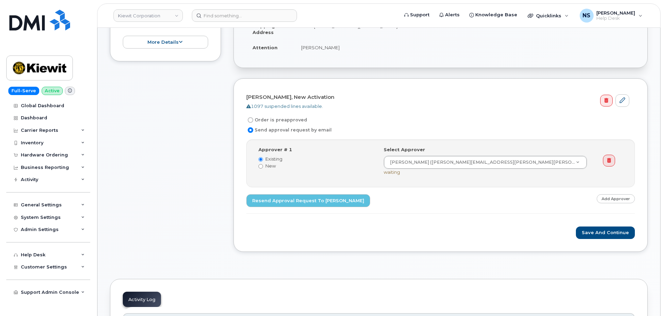
scroll to position [243, 0]
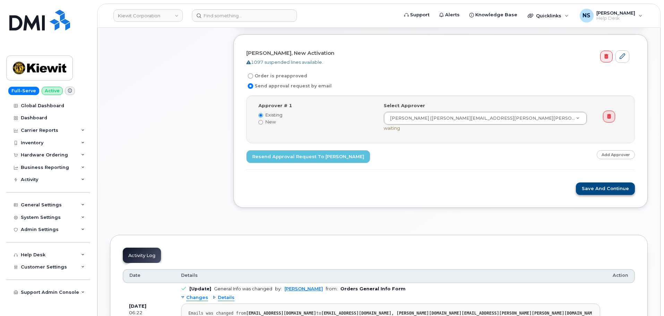
click at [577, 188] on div "Save and Continue" at bounding box center [440, 188] width 388 height 13
click at [593, 191] on button "Save and Continue" at bounding box center [605, 188] width 59 height 13
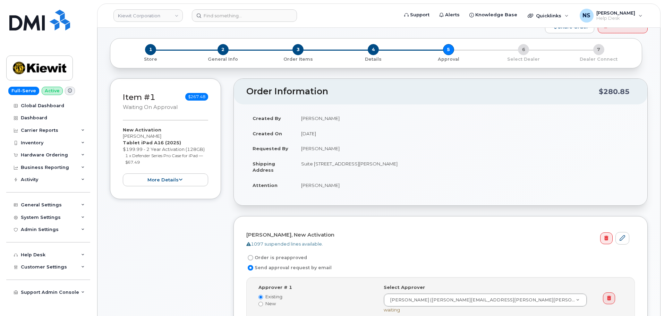
scroll to position [69, 0]
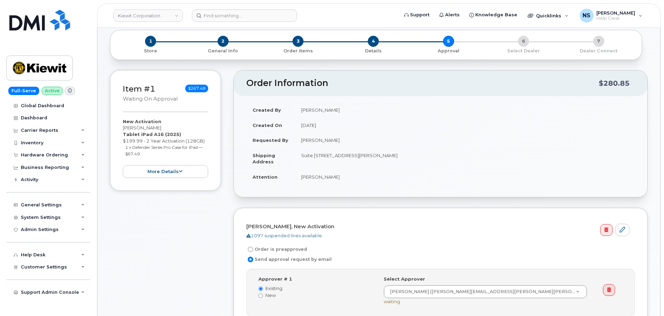
click at [501, 191] on div "Created By Noah Shelton Created On September 30, 2025 Requested By Michael Devi…" at bounding box center [440, 146] width 413 height 101
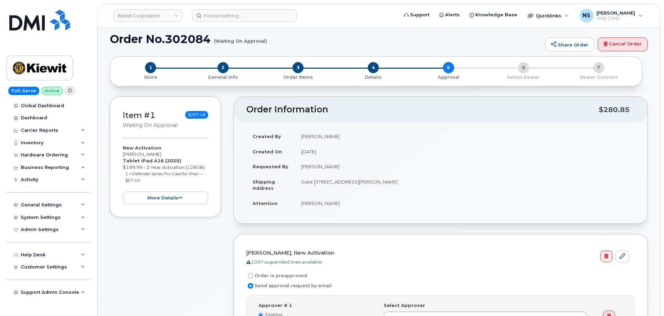
scroll to position [0, 0]
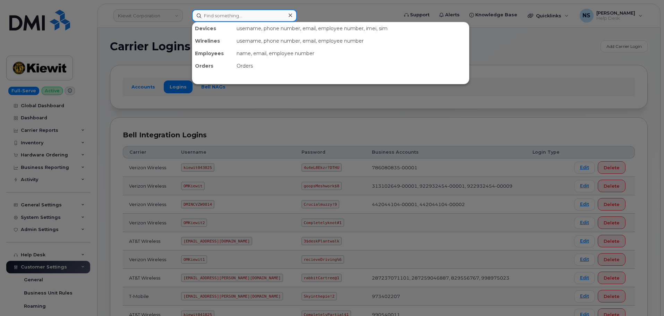
click at [233, 16] on input at bounding box center [244, 15] width 105 height 12
paste input "[PHONE_NUMBER]"
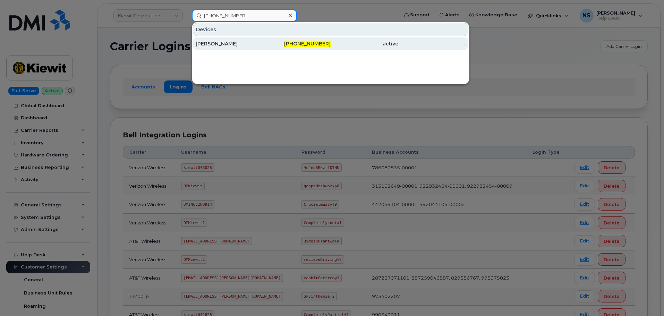
type input "[PHONE_NUMBER]"
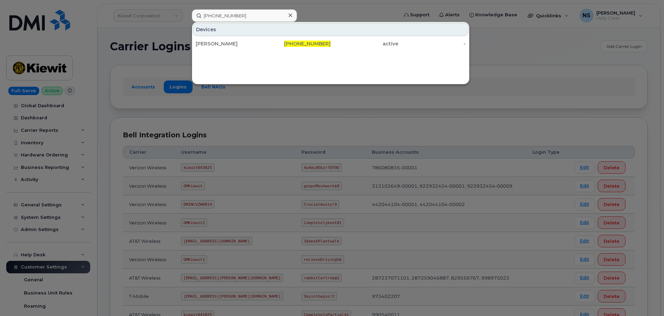
drag, startPoint x: 257, startPoint y: 47, endPoint x: 255, endPoint y: 58, distance: 10.9
click at [257, 47] on div "[PERSON_NAME]" at bounding box center [230, 43] width 68 height 12
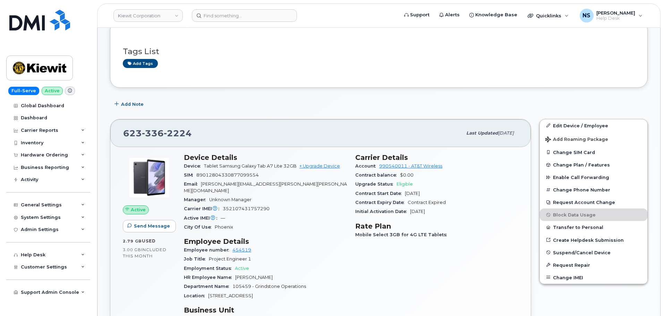
scroll to position [139, 0]
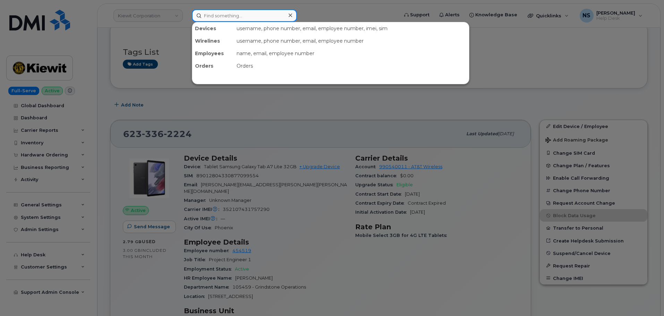
click at [235, 12] on input at bounding box center [244, 15] width 105 height 12
paste input "6233362226"
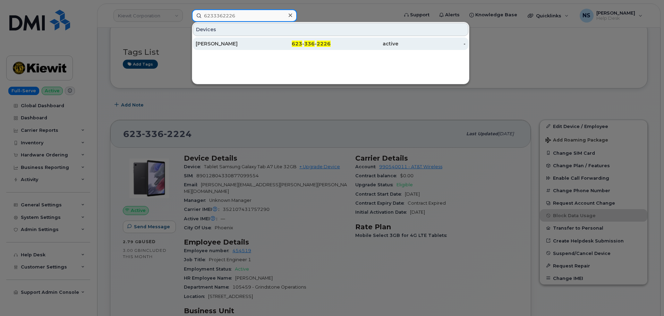
type input "6233362226"
click at [274, 43] on div "623 - 336 - 2226" at bounding box center [297, 43] width 68 height 7
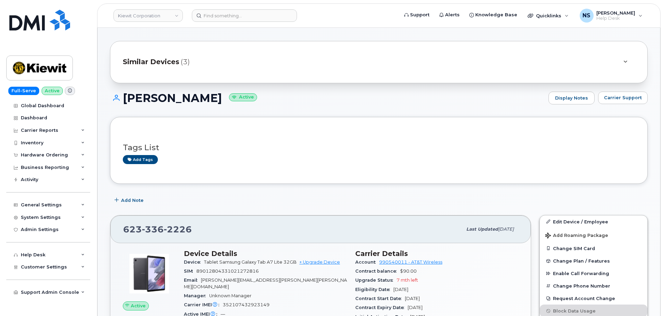
scroll to position [243, 0]
